Goal: Information Seeking & Learning: Learn about a topic

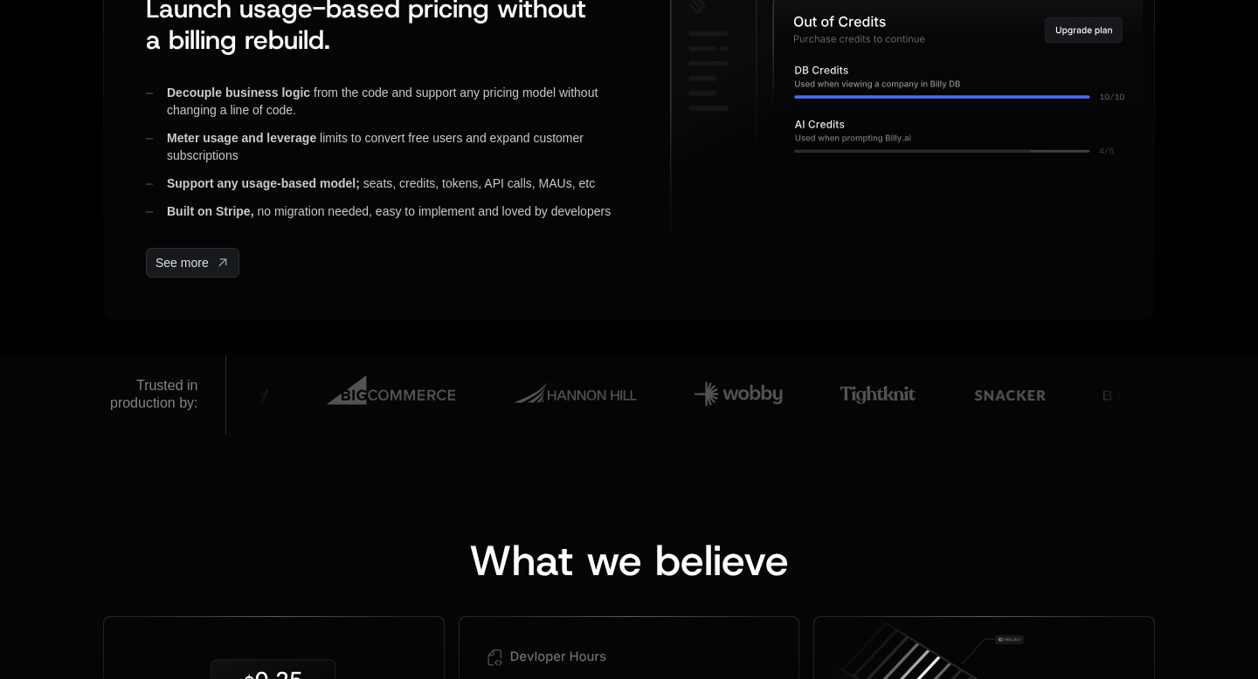
scroll to position [621, 0]
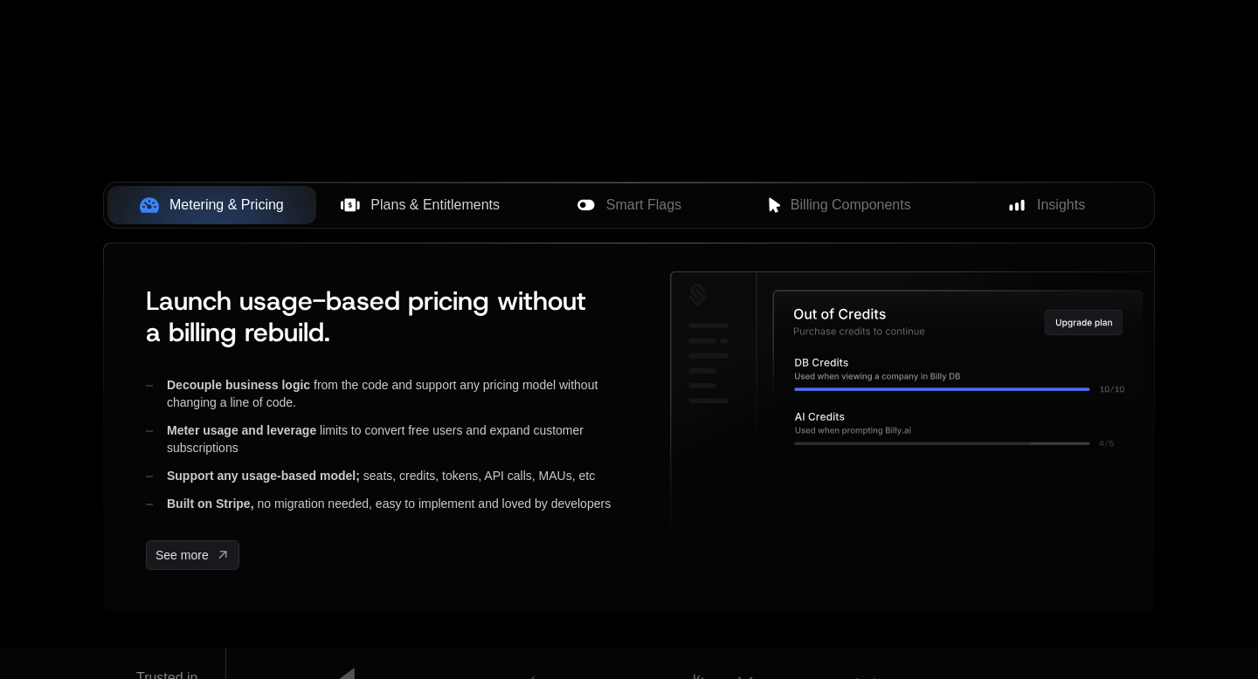
click at [366, 203] on div "Plans & Entitlements" at bounding box center [420, 205] width 181 height 21
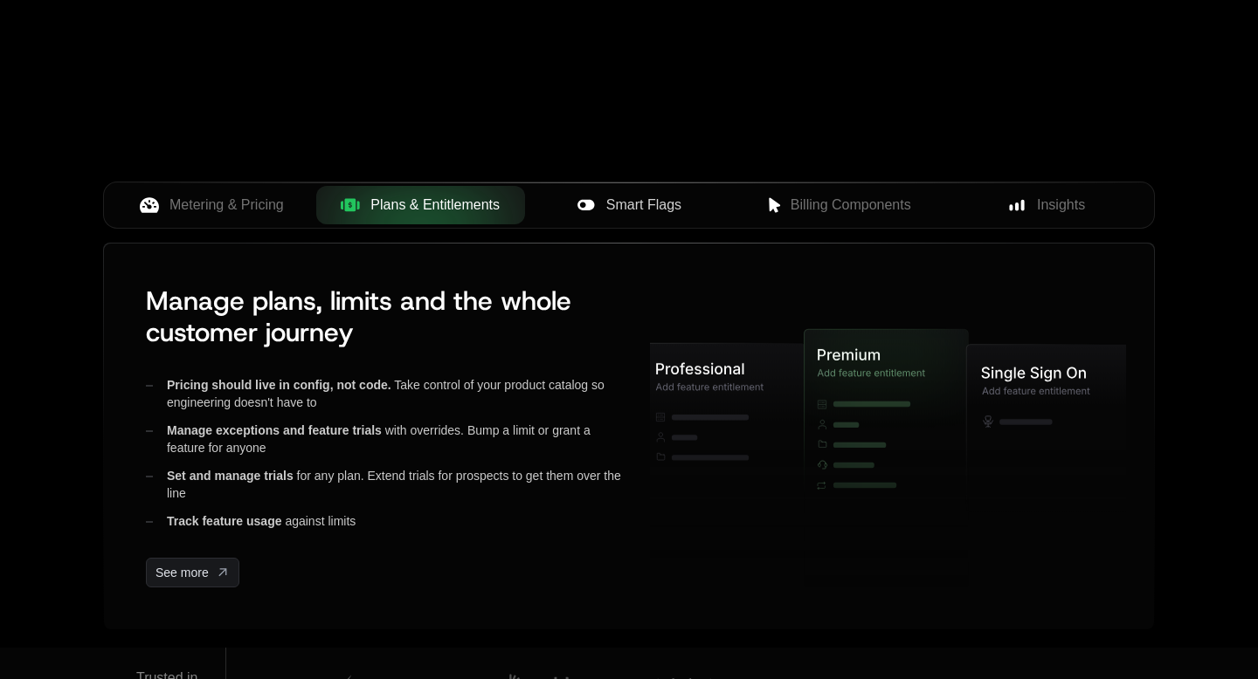
click at [634, 198] on span "Smart Flags" at bounding box center [643, 205] width 75 height 21
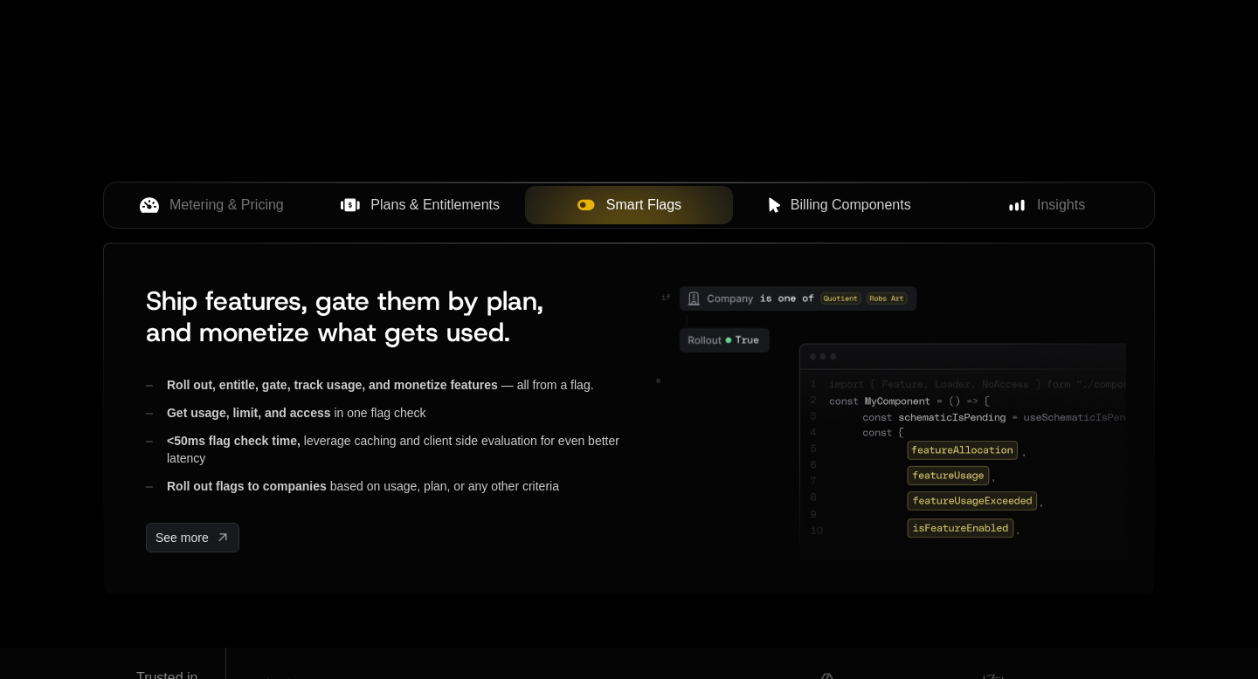
click at [800, 205] on span "Billing Components" at bounding box center [850, 205] width 121 height 21
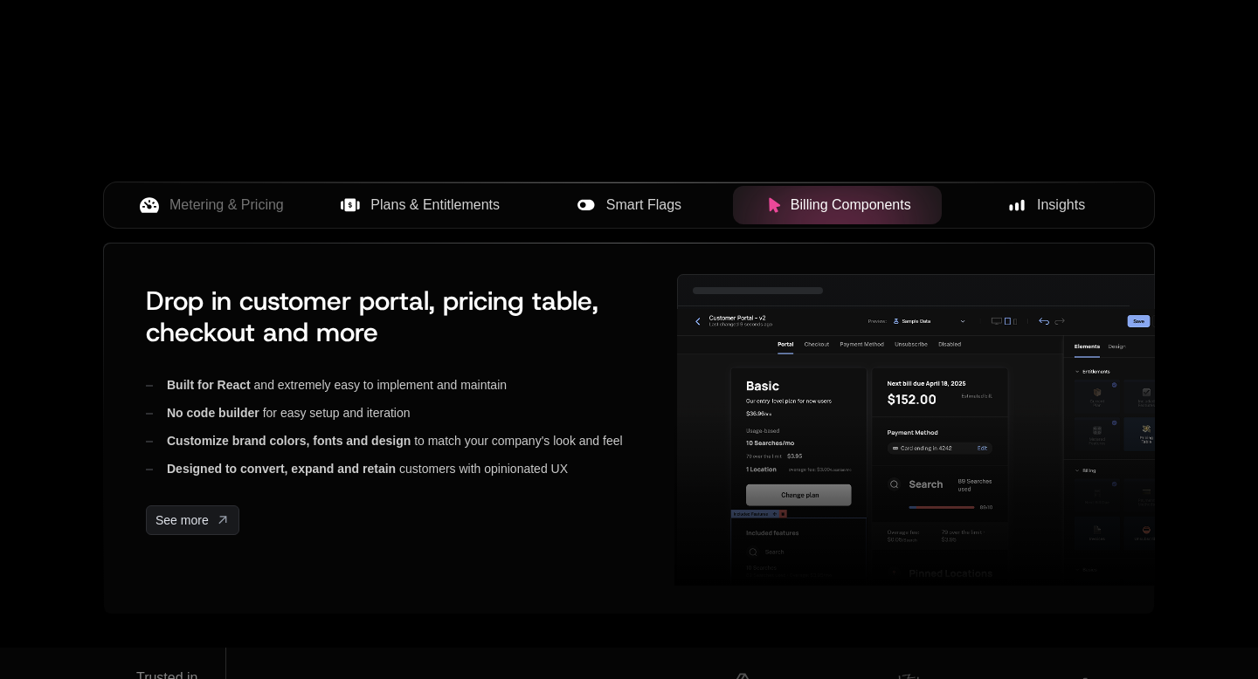
click at [1040, 202] on span "Insights" at bounding box center [1061, 205] width 48 height 21
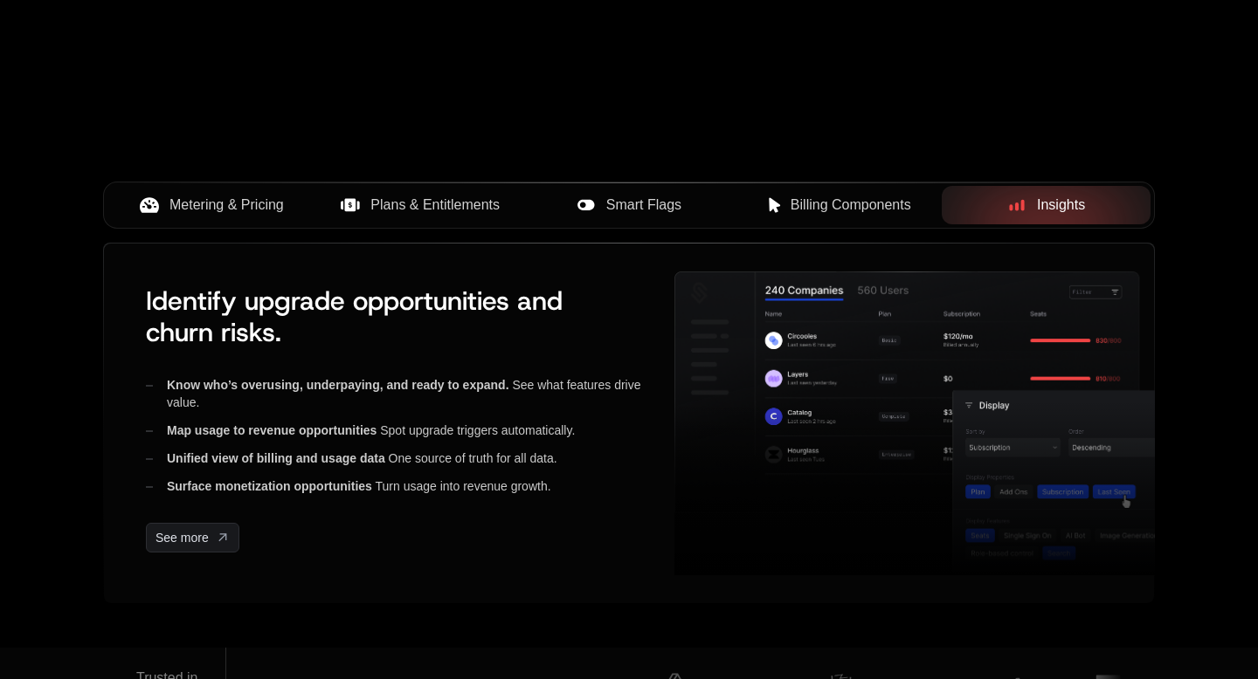
click at [178, 206] on span "Metering & Pricing" at bounding box center [226, 205] width 114 height 21
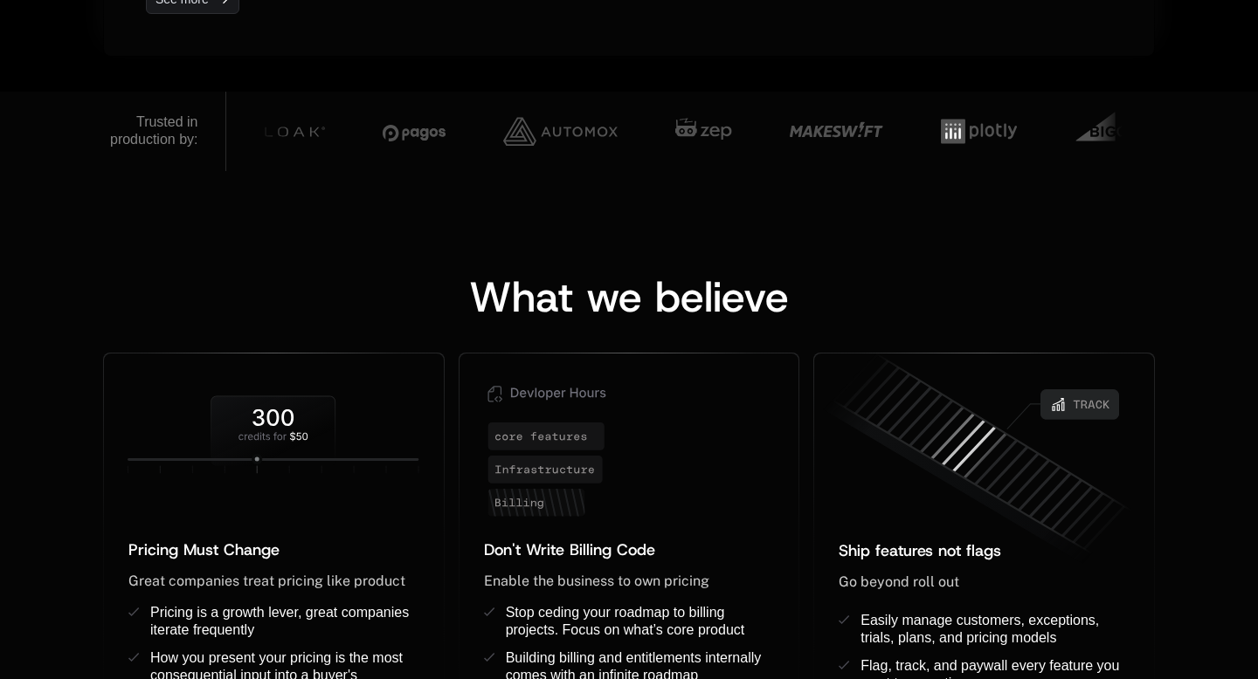
scroll to position [1191, 0]
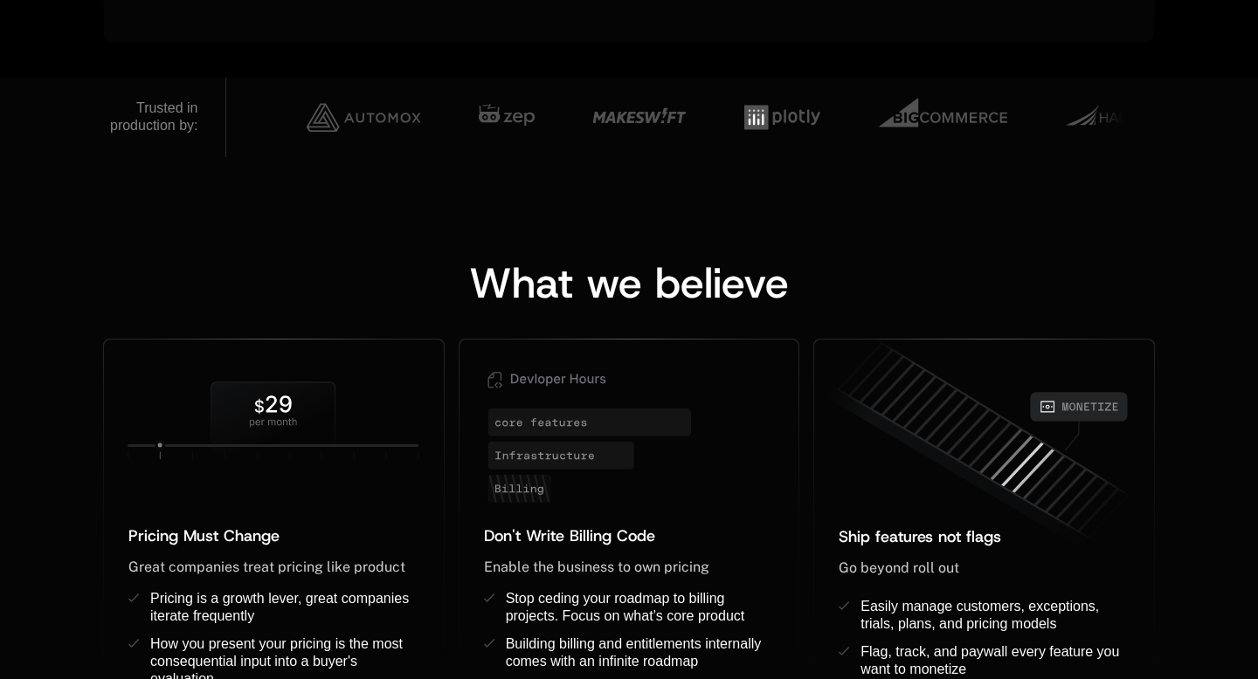
click at [0, 336] on div "What we believe Pricing Must Change ﻿ ﻿ Great companies treat pricing like prod…" at bounding box center [629, 463] width 1258 height 613
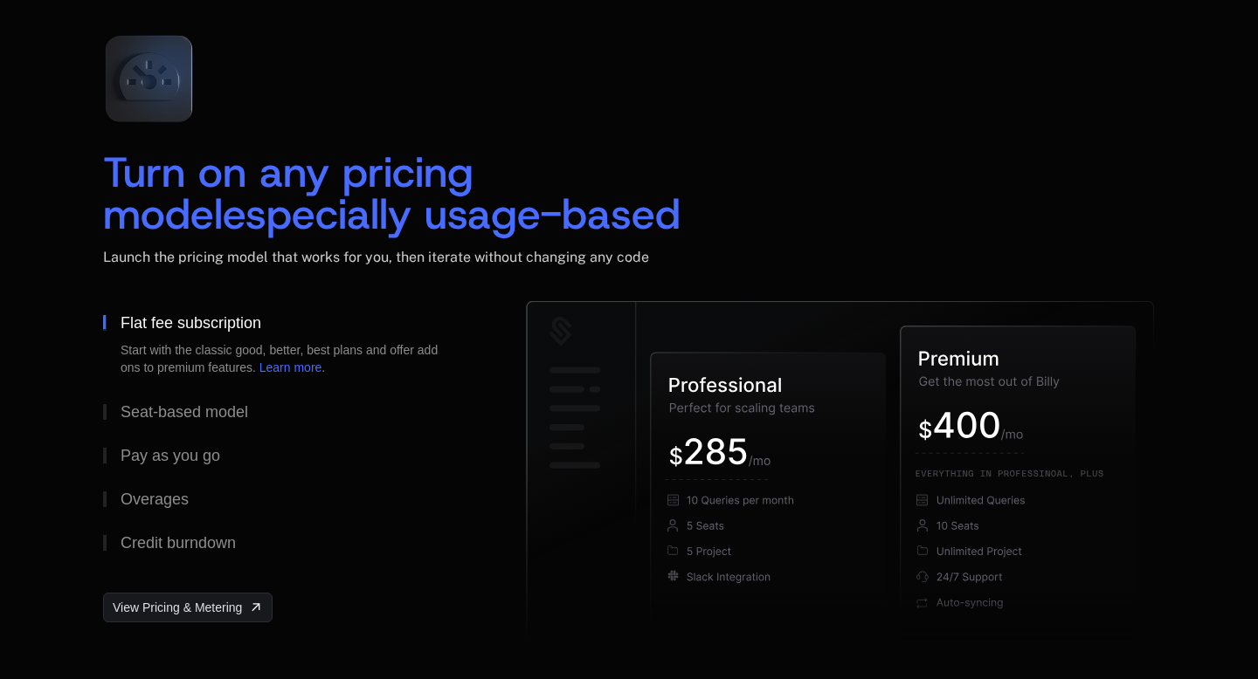
scroll to position [2674, 0]
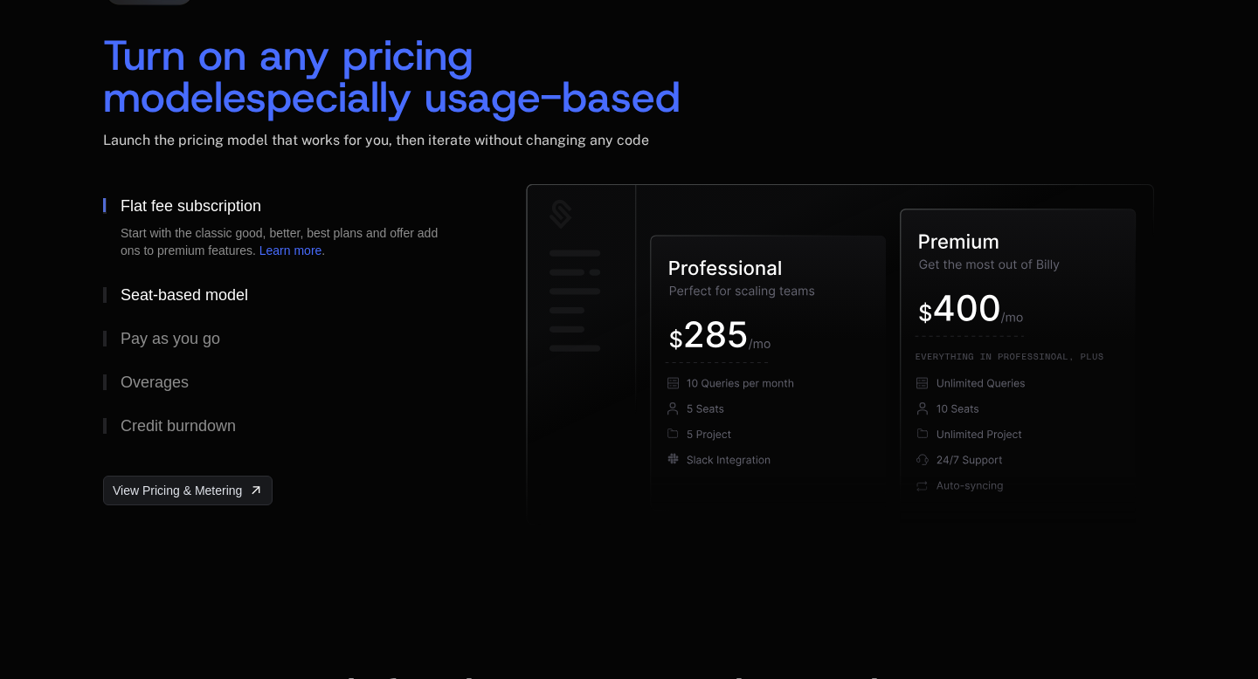
click at [204, 297] on div "Seat-based model" at bounding box center [185, 295] width 128 height 16
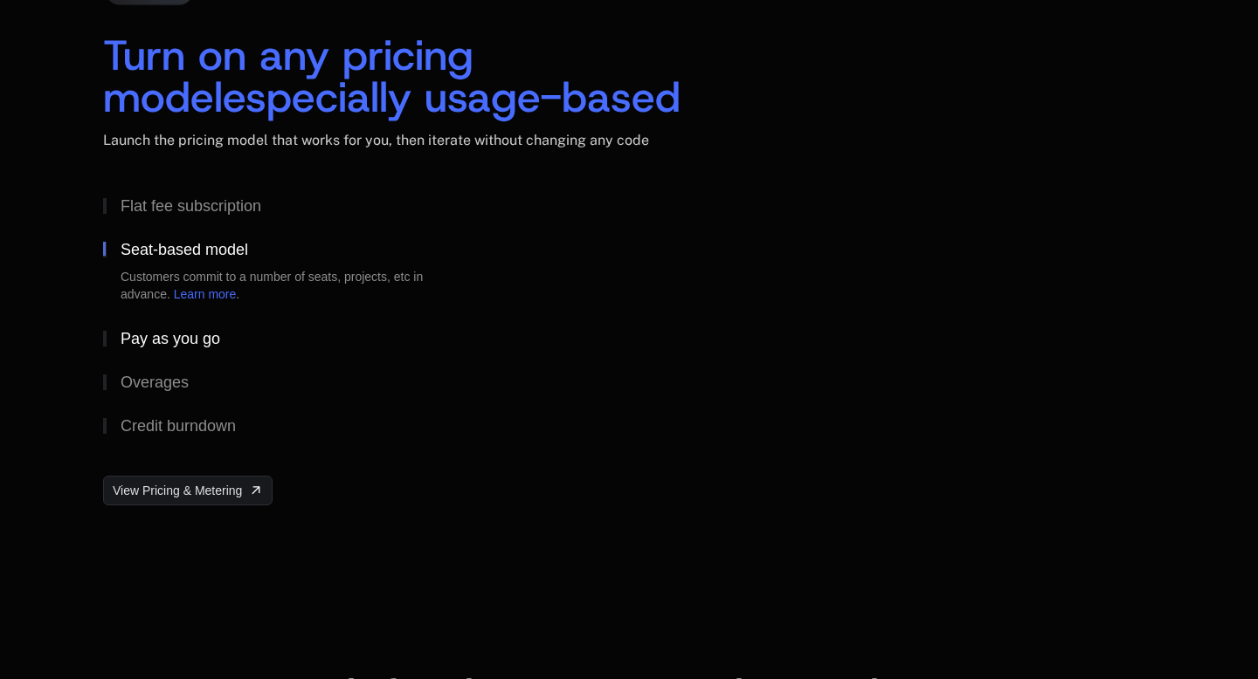
click at [170, 340] on div "Pay as you go" at bounding box center [171, 339] width 100 height 16
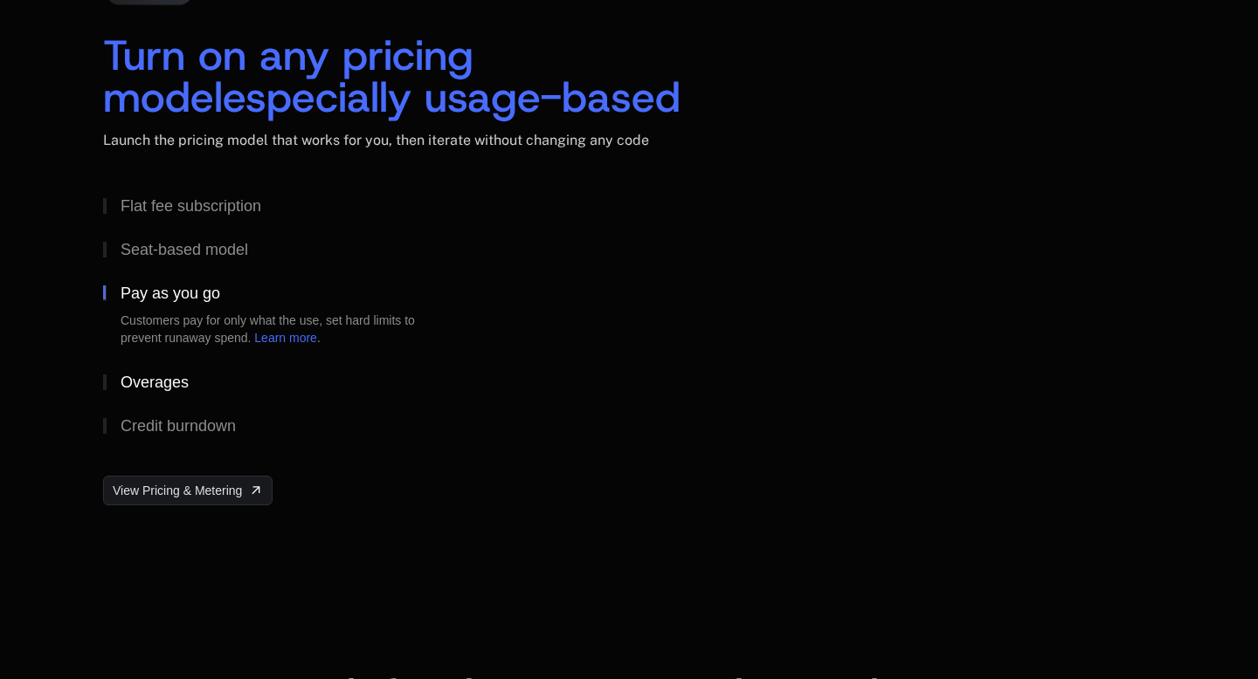
click at [170, 376] on div "Overages" at bounding box center [155, 383] width 68 height 16
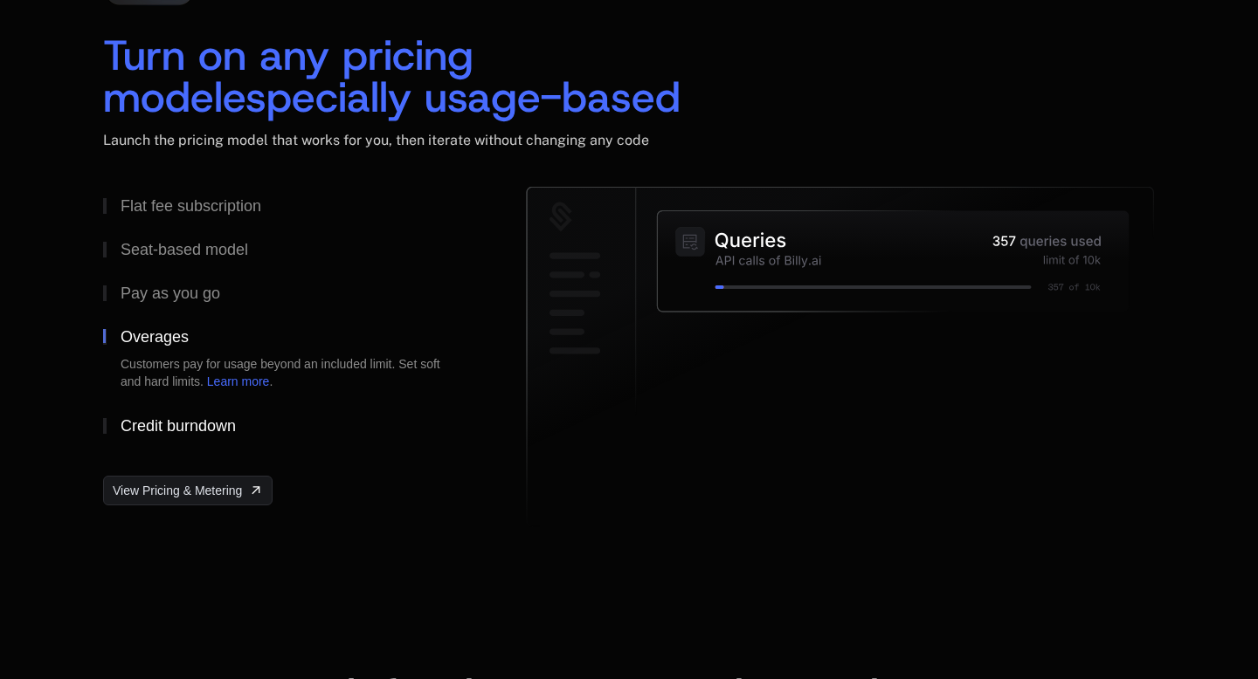
click at [170, 418] on div "Credit burndown" at bounding box center [178, 426] width 115 height 16
